Goal: Obtain resource: Download file/media

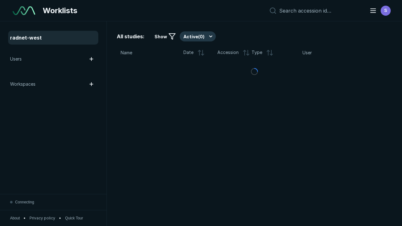
scroll to position [1716, 2618]
